Goal: Task Accomplishment & Management: Complete application form

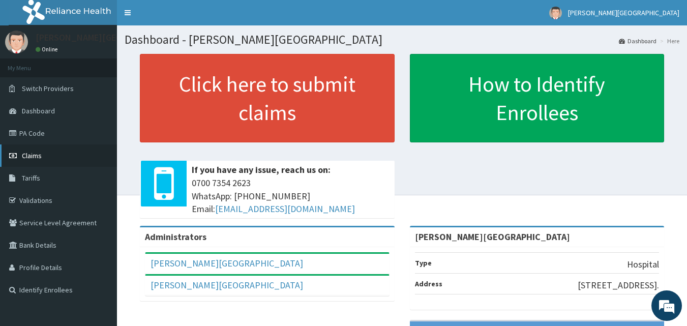
click at [16, 153] on icon at bounding box center [14, 155] width 10 height 7
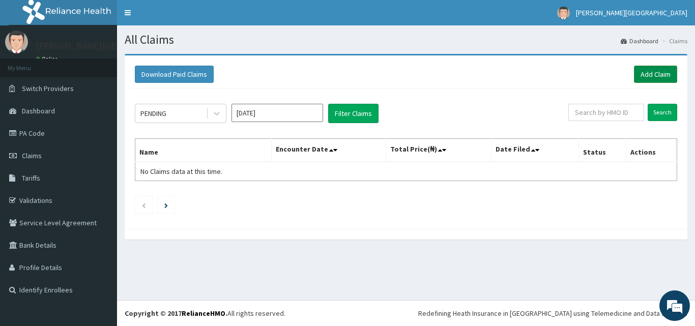
click at [653, 75] on link "Add Claim" at bounding box center [655, 74] width 43 height 17
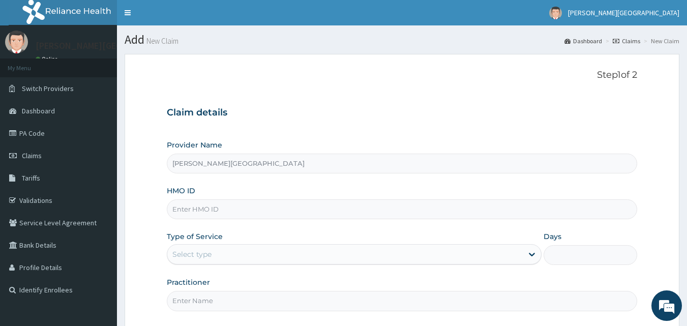
click at [243, 209] on input "HMO ID" at bounding box center [402, 209] width 471 height 20
type input "CTE/10263/A"
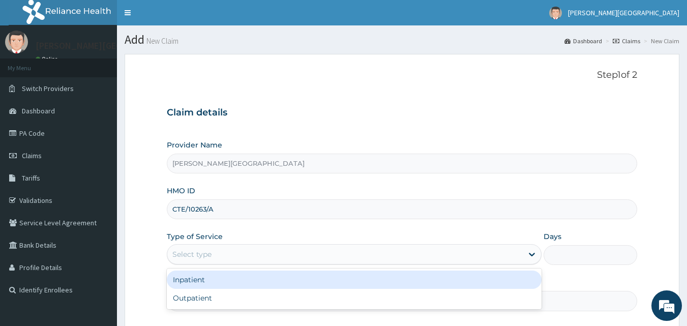
click at [219, 252] on div "Select type" at bounding box center [345, 254] width 356 height 16
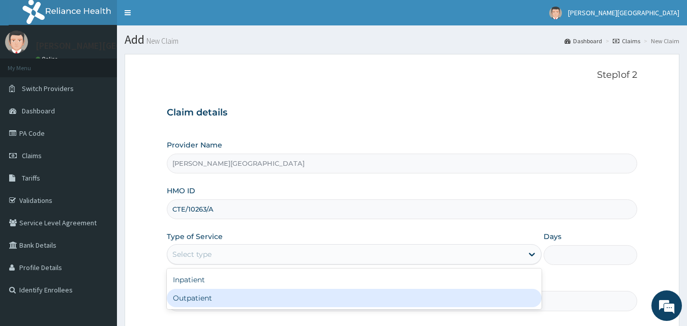
click at [206, 293] on div "Outpatient" at bounding box center [354, 298] width 375 height 18
type input "1"
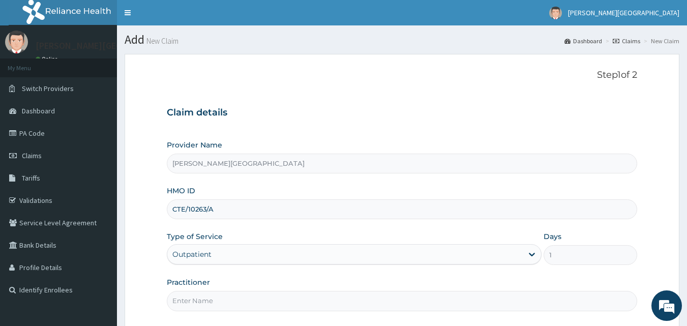
click at [205, 302] on input "Practitioner" at bounding box center [402, 301] width 471 height 20
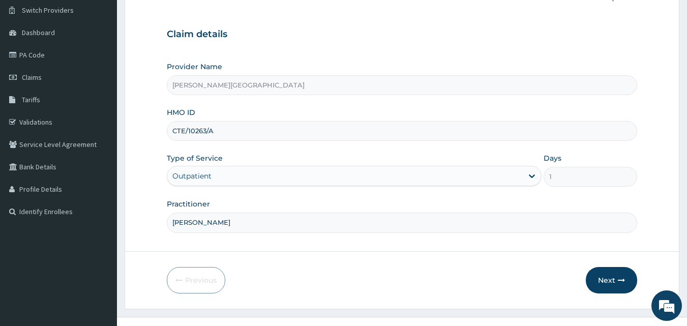
scroll to position [95, 0]
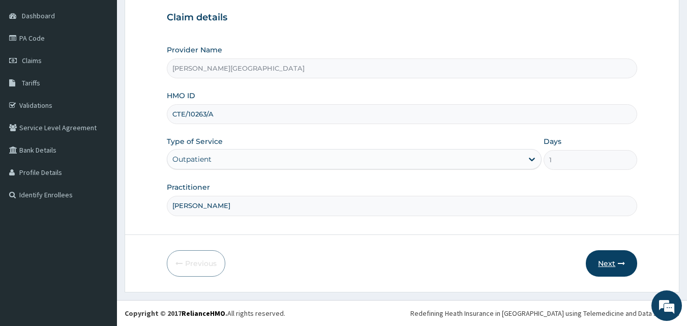
type input "[PERSON_NAME]"
click at [605, 260] on button "Next" at bounding box center [611, 263] width 51 height 26
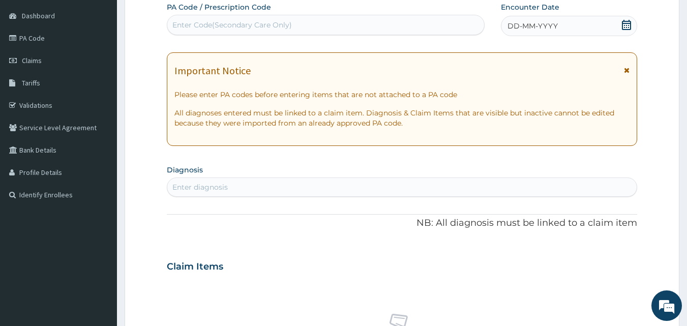
click at [629, 27] on icon at bounding box center [626, 25] width 9 height 10
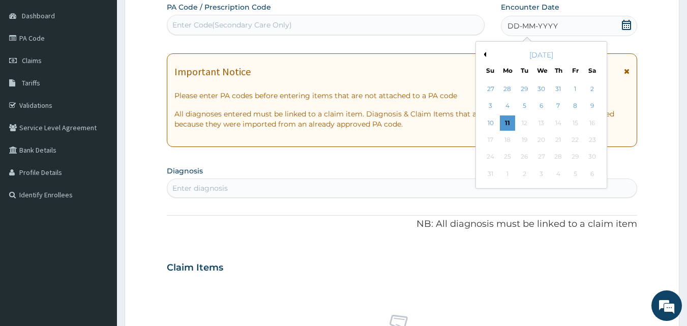
click at [485, 55] on button "Previous Month" at bounding box center [483, 54] width 5 height 5
click at [511, 104] on div "7" at bounding box center [507, 106] width 15 height 15
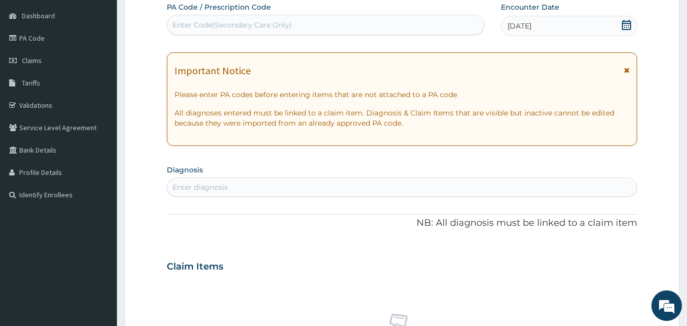
click at [340, 183] on div "Enter diagnosis" at bounding box center [402, 187] width 470 height 16
type input "PAIN"
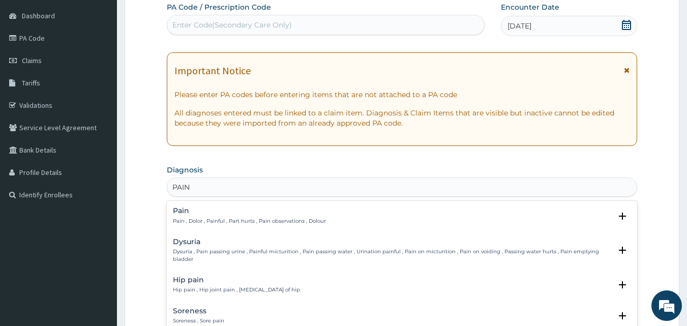
click at [263, 215] on h4 "Pain" at bounding box center [249, 211] width 153 height 8
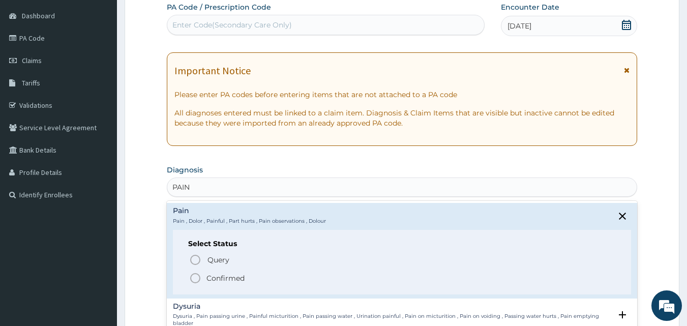
click at [229, 276] on p "Confirmed" at bounding box center [225, 278] width 38 height 10
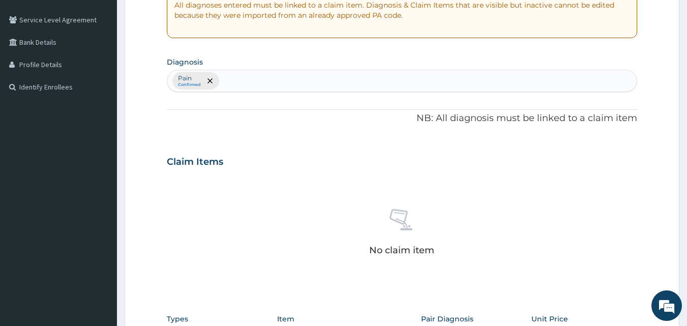
scroll to position [407, 0]
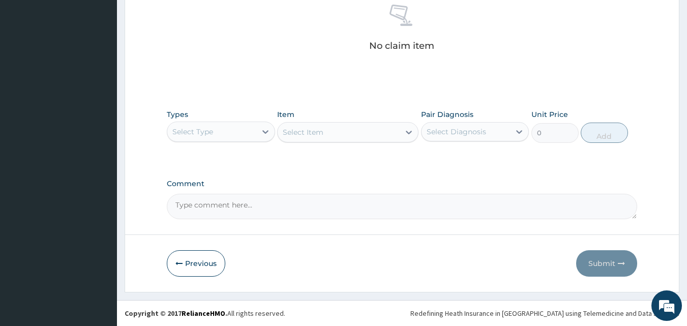
click at [220, 129] on div "Select Type" at bounding box center [211, 132] width 89 height 16
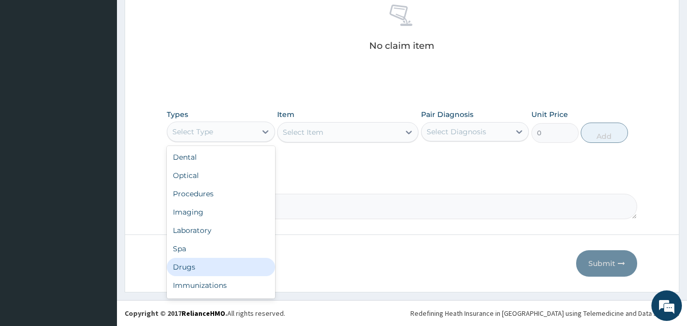
click at [200, 268] on div "Drugs" at bounding box center [221, 267] width 108 height 18
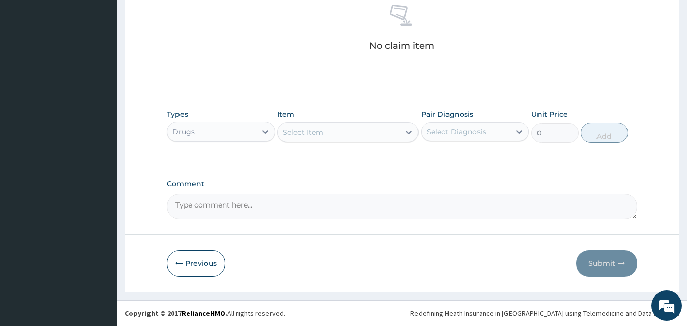
click at [312, 133] on div "Select Item" at bounding box center [303, 132] width 41 height 10
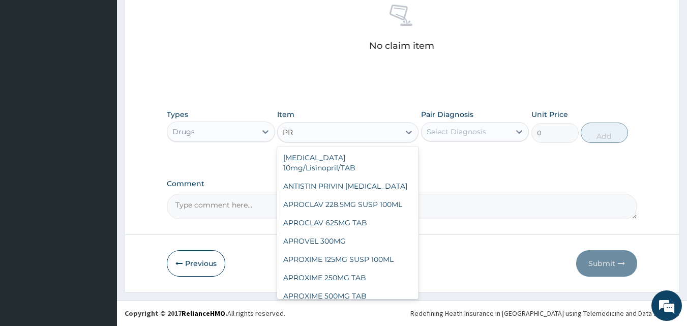
type input "P"
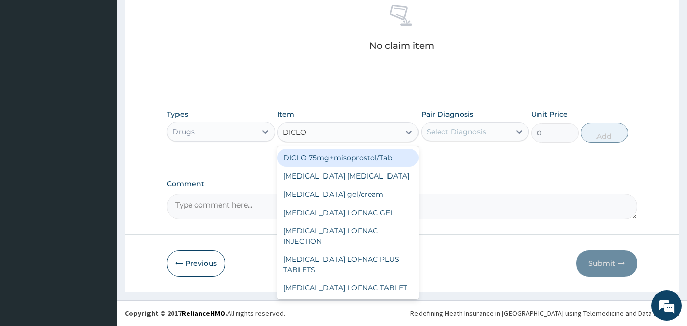
type input "DICLOF"
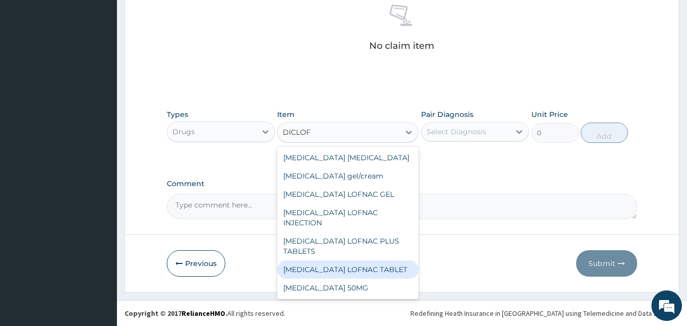
click at [346, 260] on div "Diclofenac LOFNAC TABLET" at bounding box center [347, 269] width 141 height 18
type input "42"
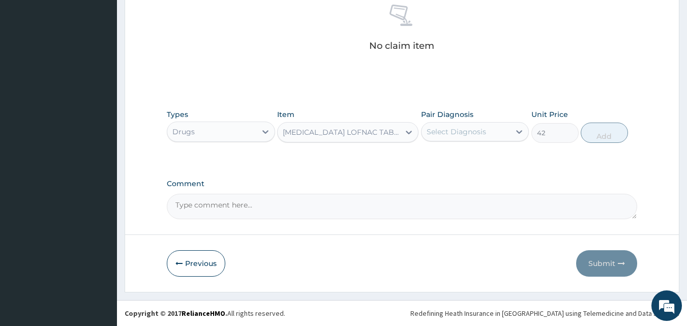
click at [456, 132] on div "Select Diagnosis" at bounding box center [457, 132] width 60 height 10
click at [448, 157] on label "Pain" at bounding box center [446, 157] width 16 height 10
checkbox input "true"
click at [599, 134] on button "Add" at bounding box center [604, 133] width 47 height 20
type input "0"
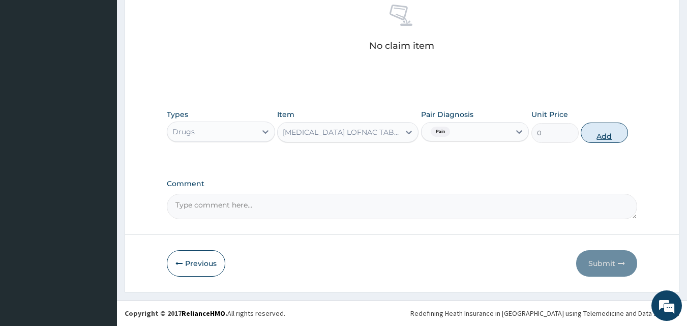
scroll to position [367, 0]
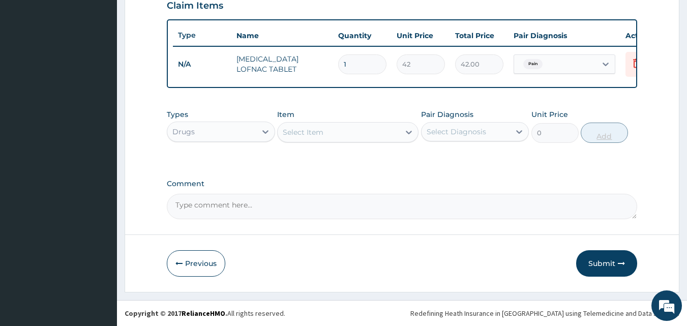
type input "10"
type input "420.00"
type input "10"
click at [357, 132] on div "Select Item" at bounding box center [339, 132] width 122 height 16
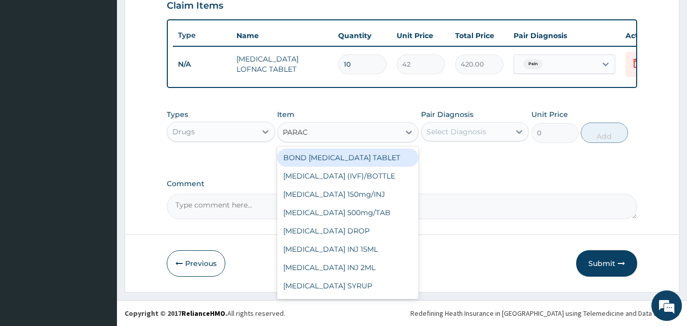
type input "PARACE"
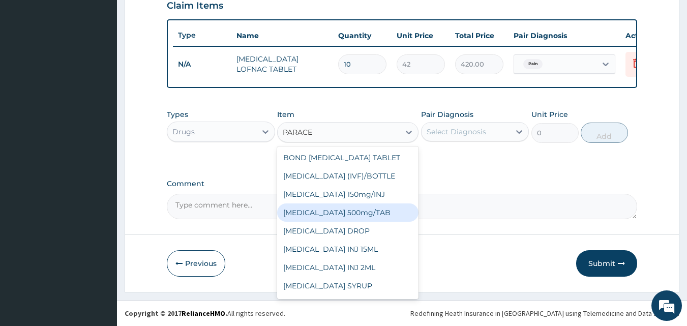
click at [339, 215] on div "PARACETAMOL 500mg/TAB" at bounding box center [347, 212] width 141 height 18
type input "5.25"
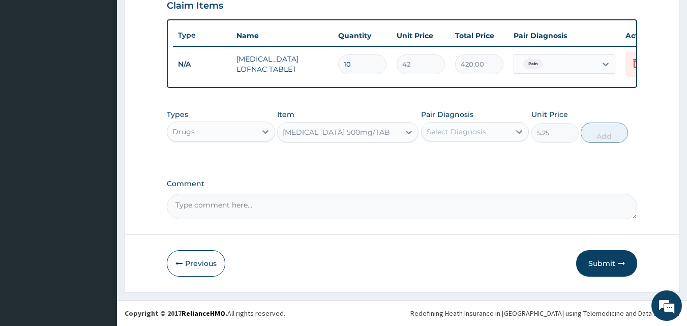
click at [439, 133] on div "Select Diagnosis" at bounding box center [457, 132] width 60 height 10
click at [446, 157] on label "Pain" at bounding box center [446, 157] width 16 height 10
checkbox input "true"
click at [583, 131] on button "Add" at bounding box center [604, 133] width 47 height 20
type input "0"
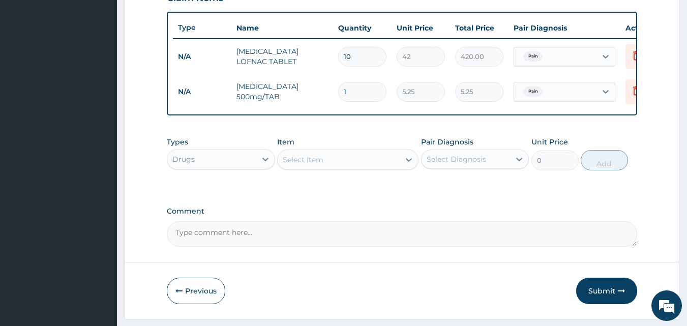
type input "0.00"
type input "2"
type input "10.50"
type input "20"
type input "105.00"
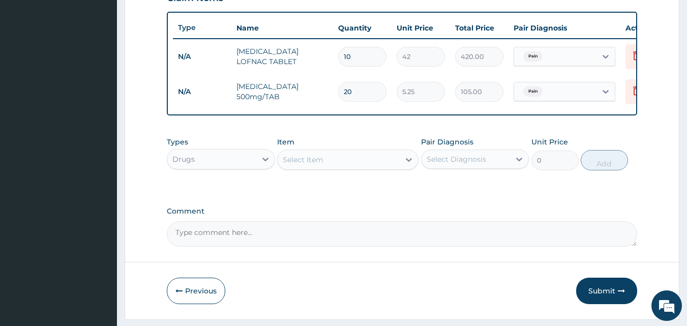
type input "20"
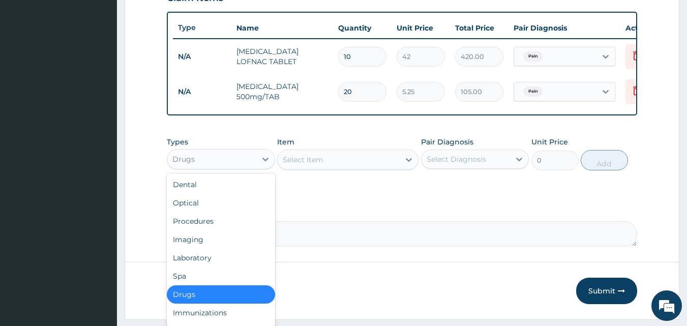
click at [221, 167] on div "Drugs" at bounding box center [211, 159] width 89 height 16
click at [204, 225] on div "Procedures" at bounding box center [221, 221] width 108 height 18
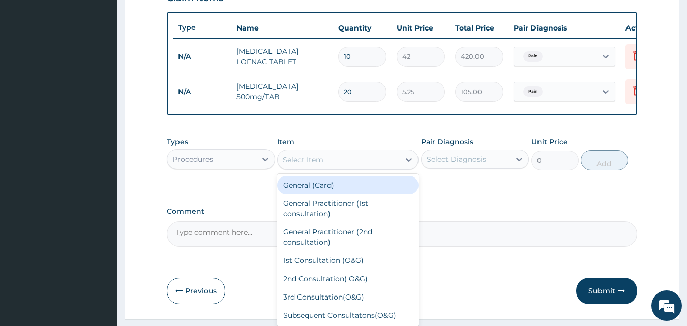
click at [321, 165] on div "Select Item" at bounding box center [303, 160] width 41 height 10
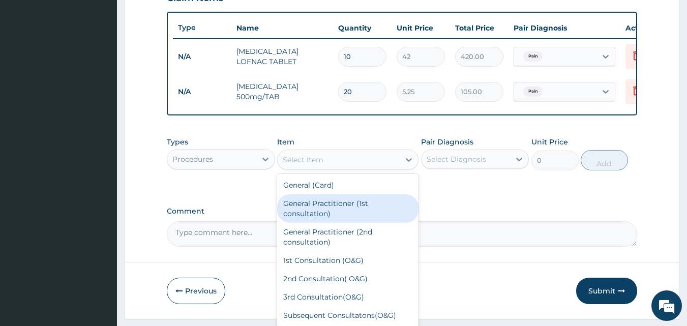
click at [321, 211] on div "General Practitioner (1st consultation)" at bounding box center [347, 208] width 141 height 28
type input "1500"
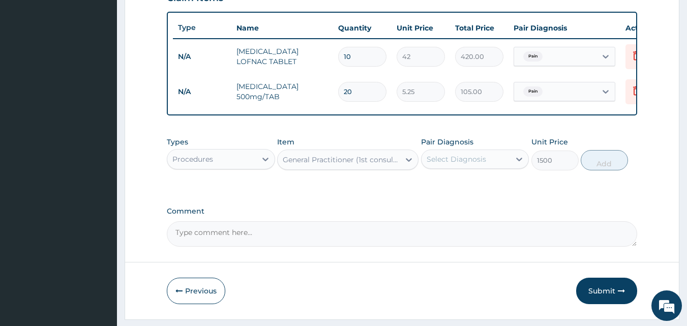
click at [456, 164] on div "Select Diagnosis" at bounding box center [457, 159] width 60 height 10
click at [448, 189] on label "Pain" at bounding box center [446, 184] width 16 height 10
checkbox input "true"
click at [605, 170] on button "Add" at bounding box center [604, 160] width 47 height 20
type input "0"
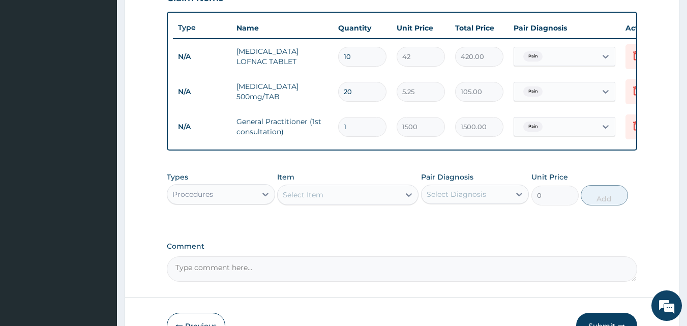
scroll to position [437, 0]
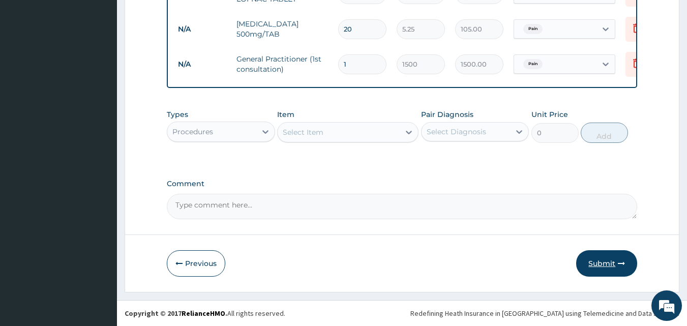
click at [615, 267] on button "Submit" at bounding box center [606, 263] width 61 height 26
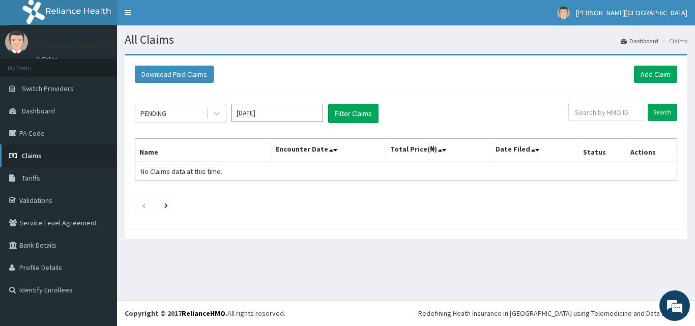
click at [58, 162] on link "Claims" at bounding box center [58, 155] width 117 height 22
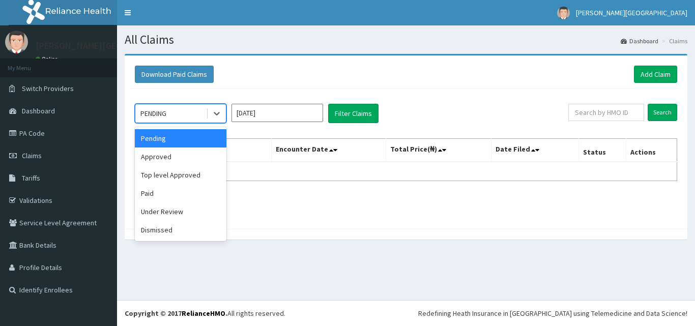
click at [216, 115] on icon at bounding box center [217, 113] width 10 height 10
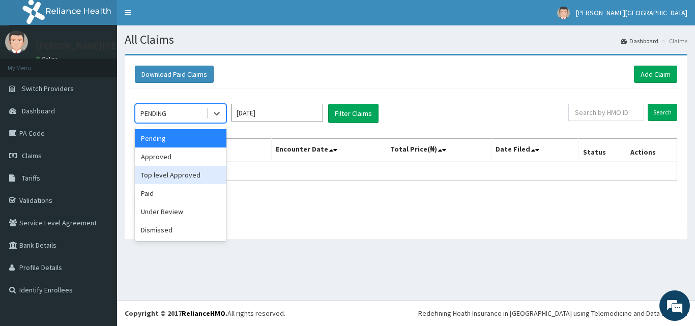
click at [167, 172] on div "Top level Approved" at bounding box center [181, 175] width 92 height 18
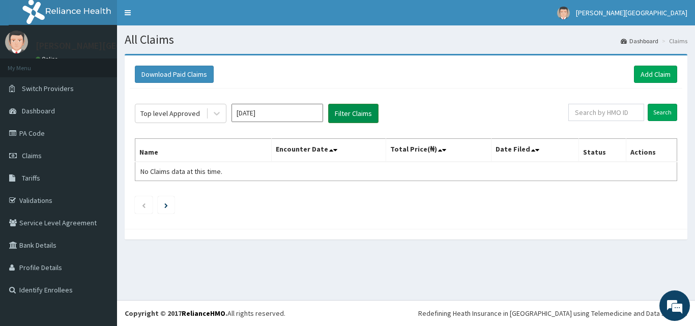
click at [345, 114] on button "Filter Claims" at bounding box center [353, 113] width 50 height 19
